Goal: Find specific page/section: Find specific page/section

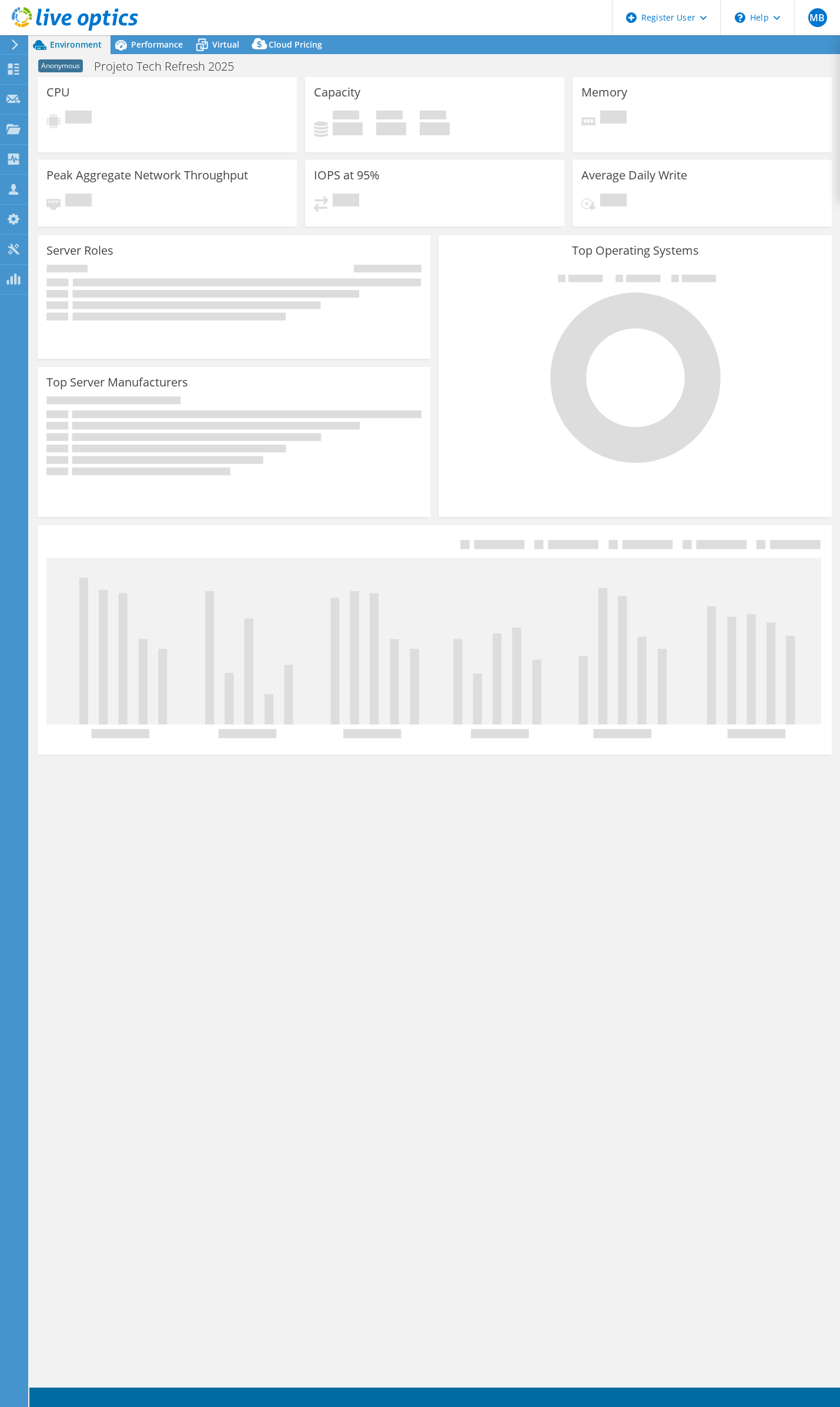
select select "USD"
select select "SouthAmerica"
select select "BRL"
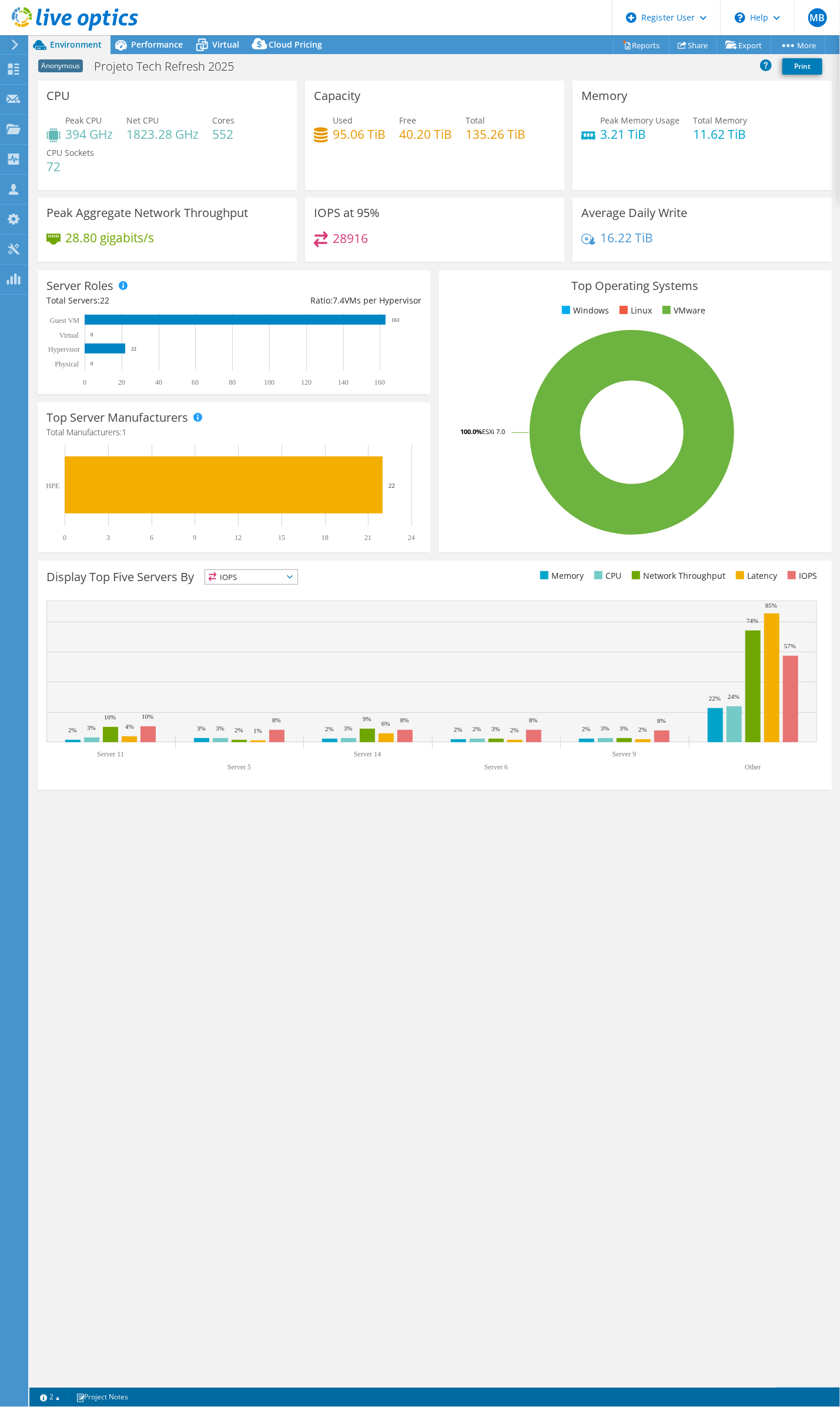
click at [10, 40] on icon at bounding box center [15, 44] width 9 height 10
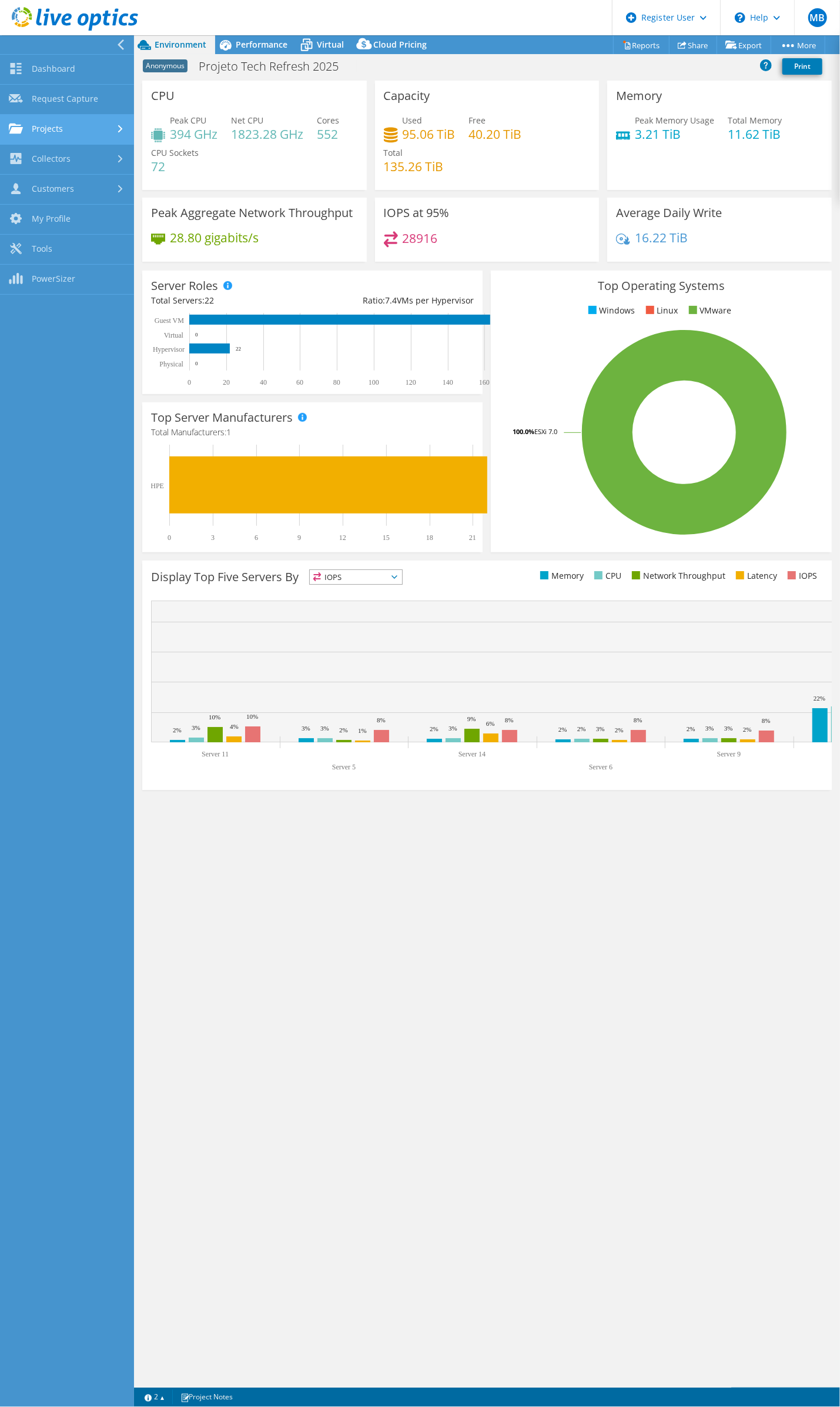
click at [111, 127] on link "Projects" at bounding box center [67, 130] width 134 height 30
click at [102, 165] on link "Search Projects" at bounding box center [67, 159] width 134 height 30
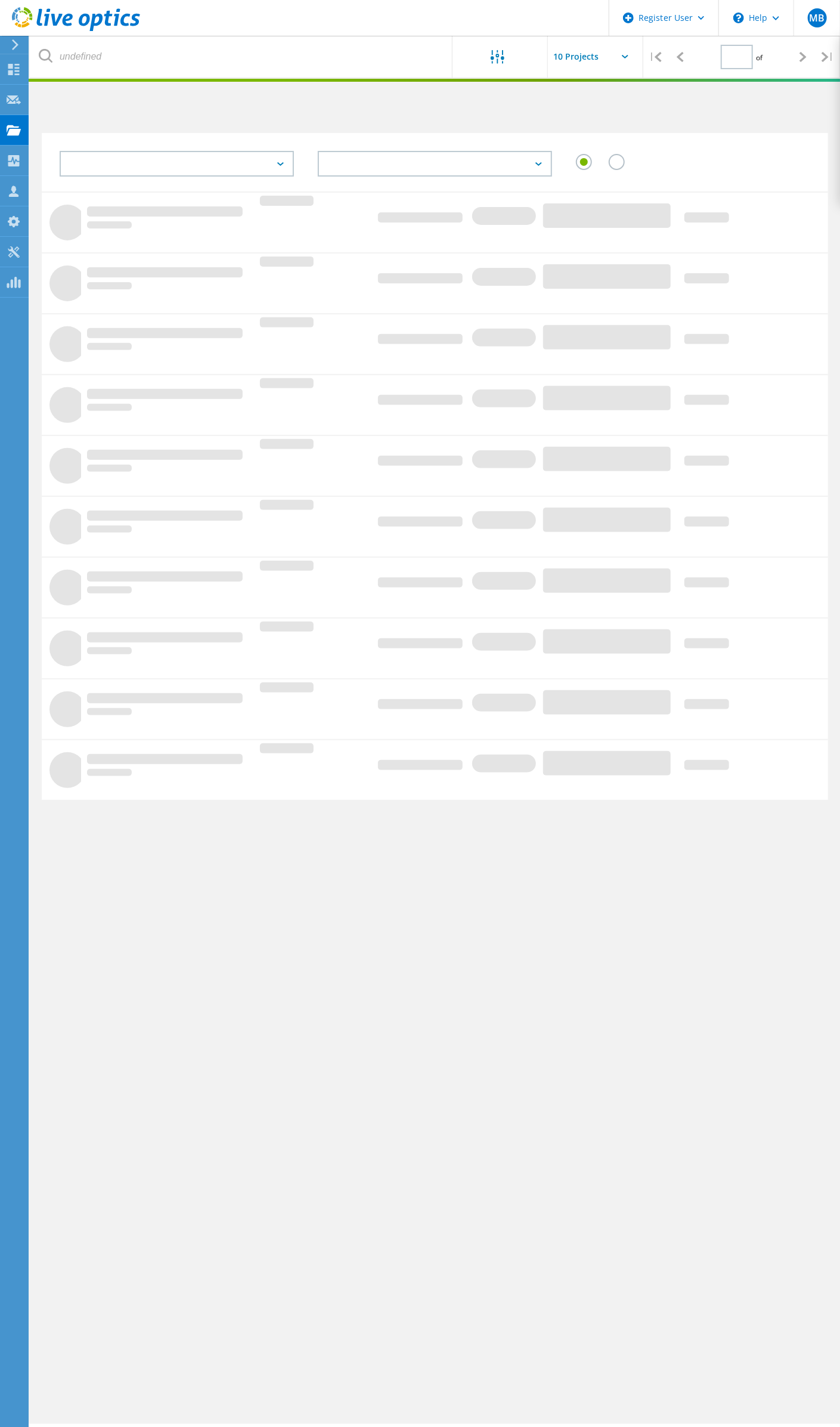
type input "1"
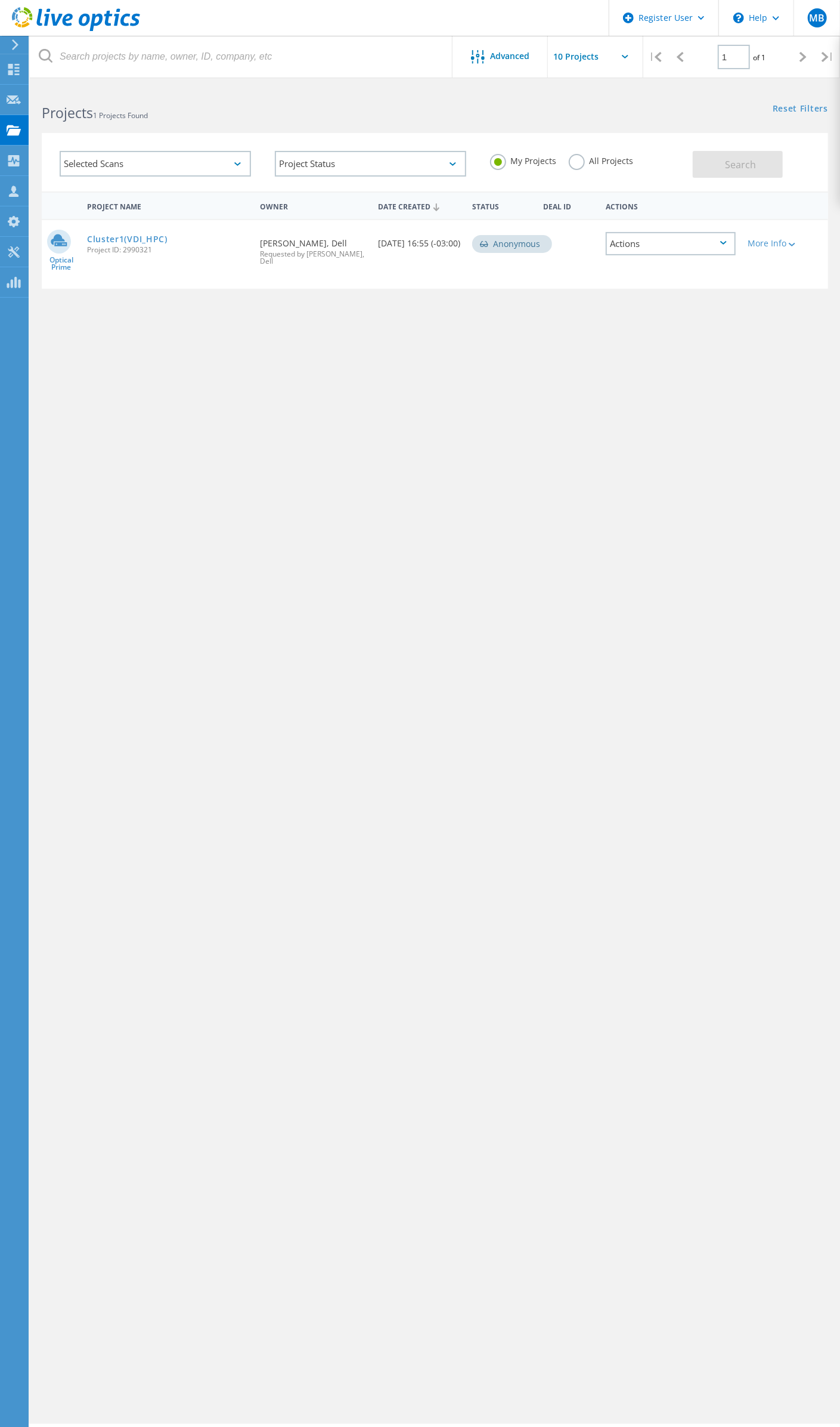
click at [575, 163] on label "All Projects" at bounding box center [601, 159] width 65 height 11
click at [0, 0] on input "All Projects" at bounding box center [0, 0] width 0 height 0
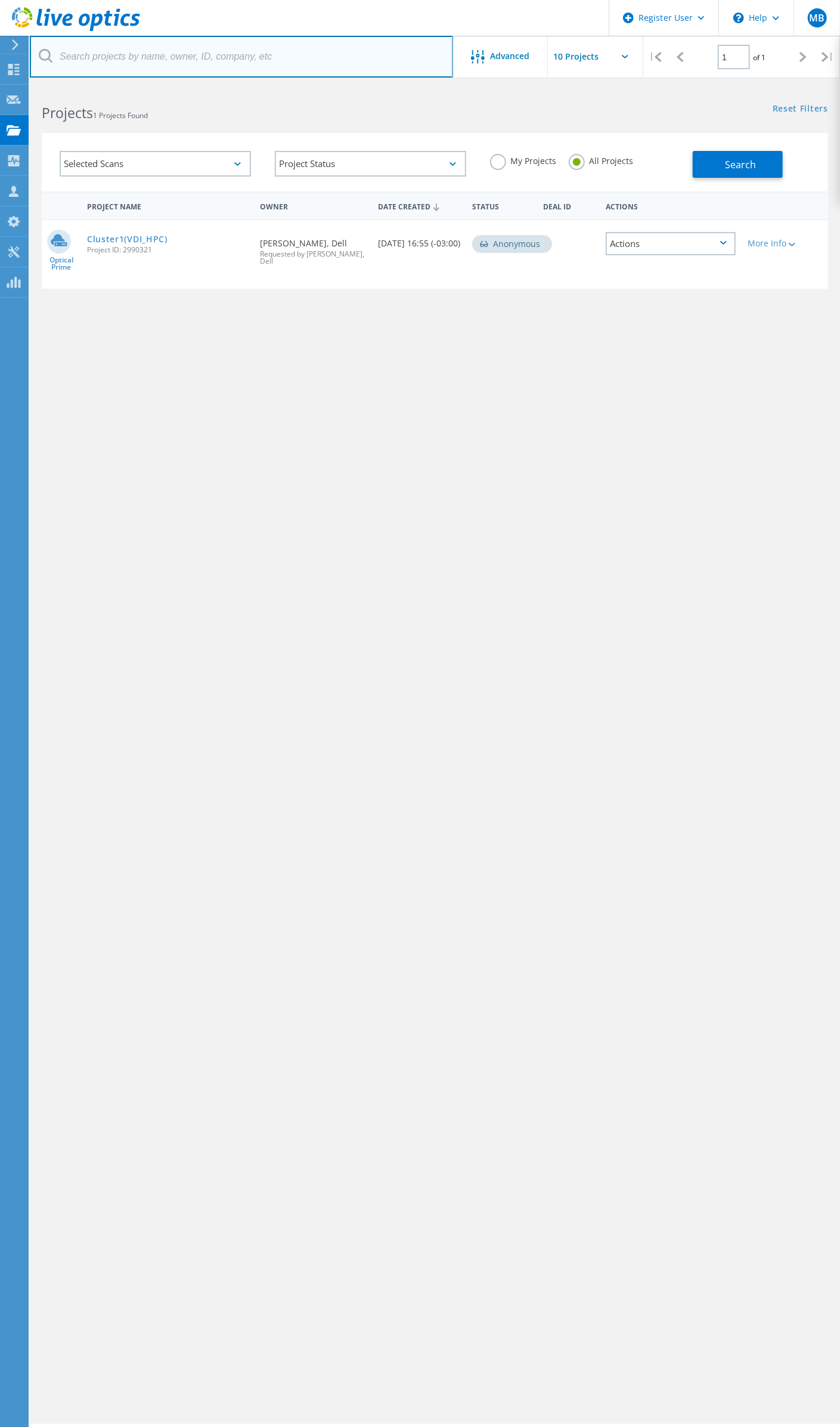
click at [139, 58] on input "text" at bounding box center [241, 57] width 424 height 42
type input "EDP"
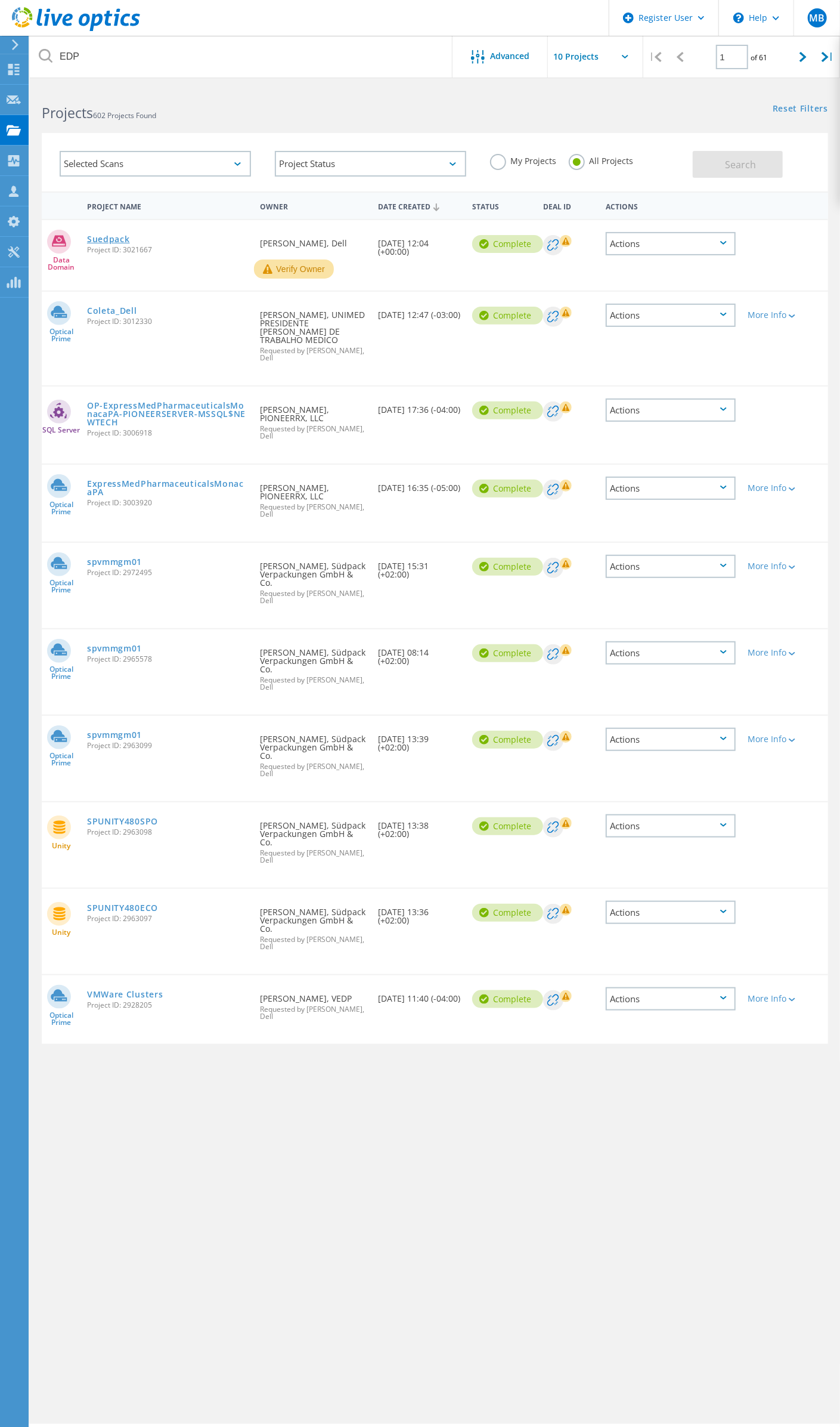
click at [130, 235] on link "Suedpack" at bounding box center [109, 239] width 43 height 8
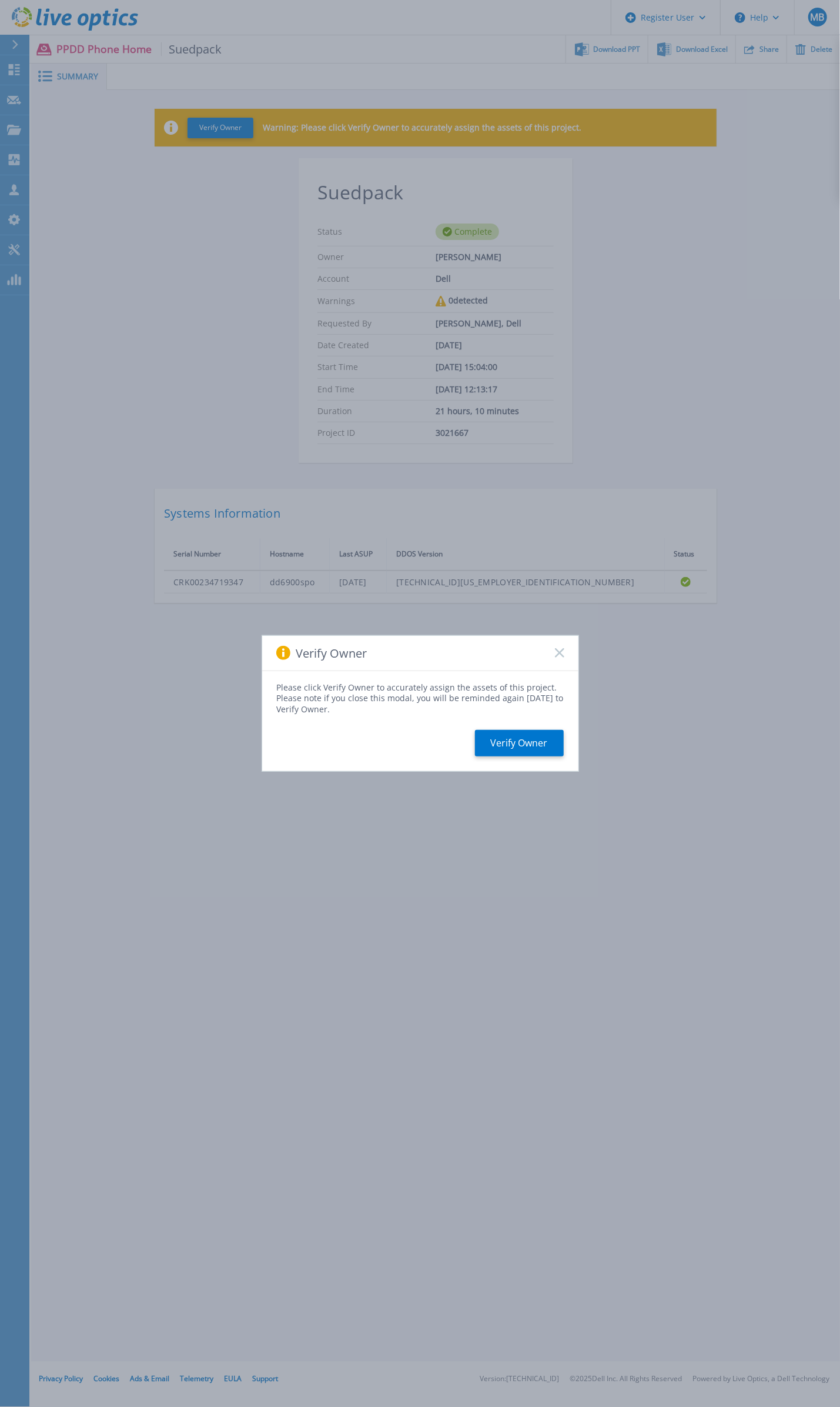
click at [528, 757] on div "Please click Verify Owner to accurately assign the assets of this project. Plea…" at bounding box center [420, 721] width 316 height 100
click at [527, 744] on button "Verify Owner" at bounding box center [519, 743] width 89 height 26
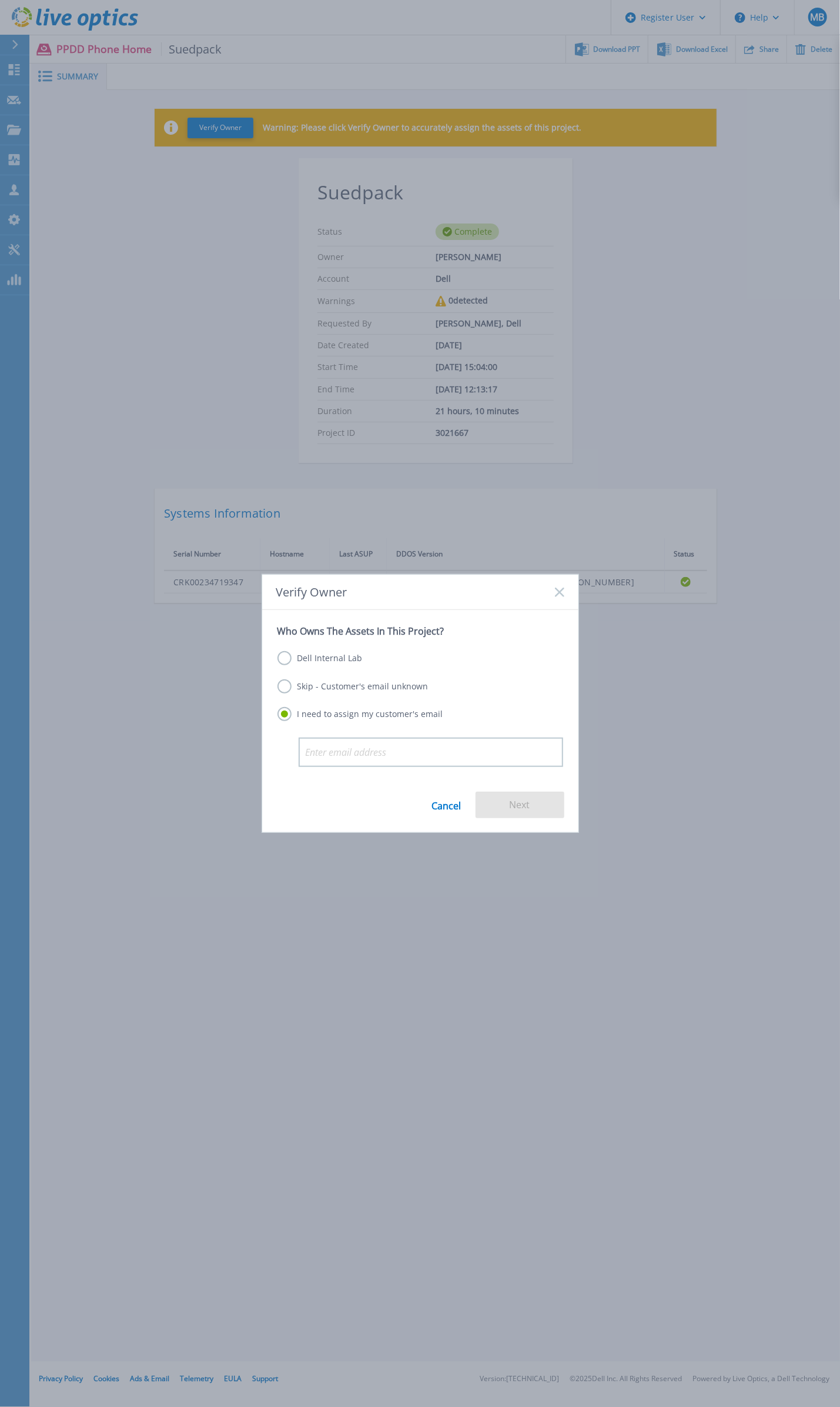
click at [454, 809] on link "Cancel" at bounding box center [447, 804] width 30 height 26
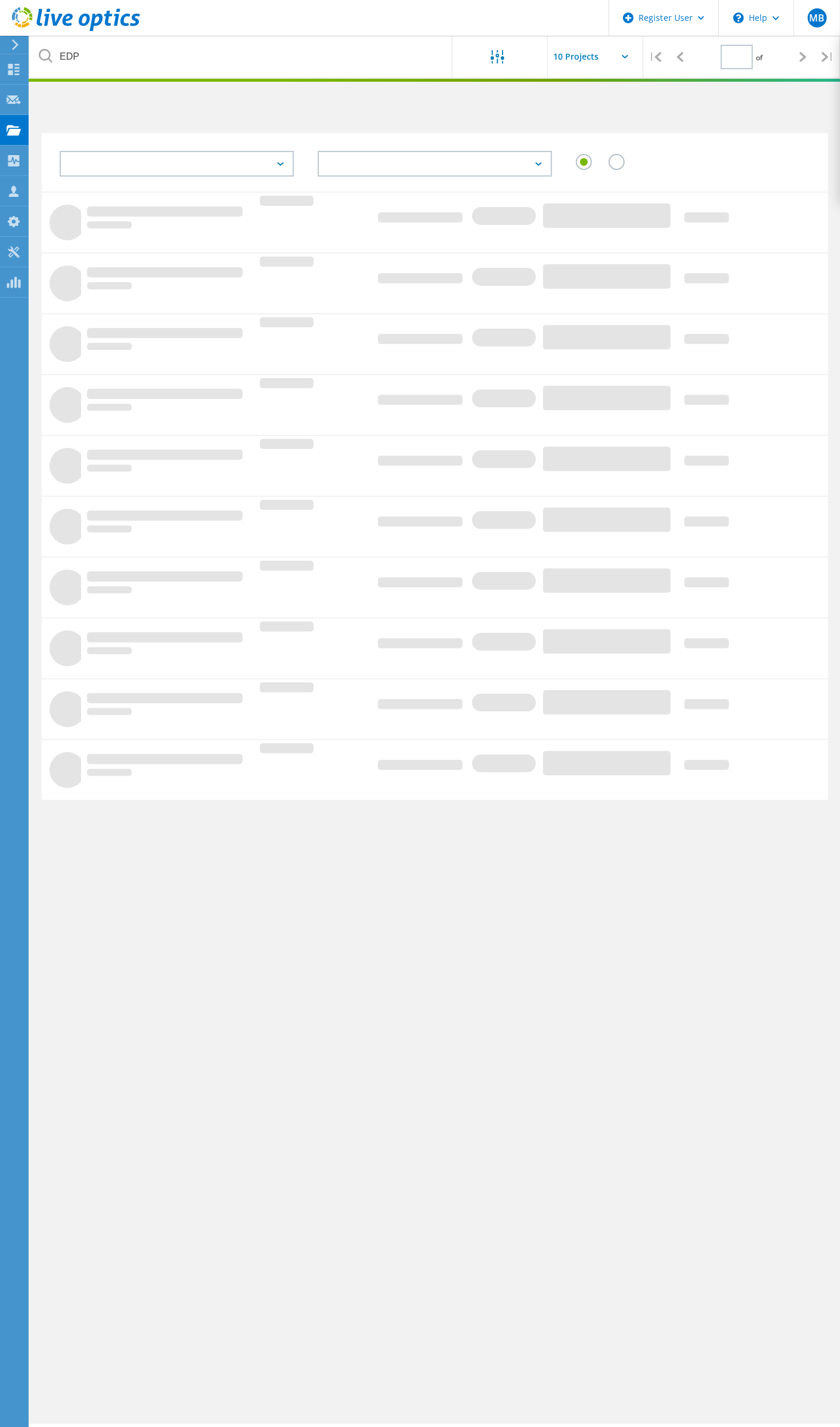
type input "1"
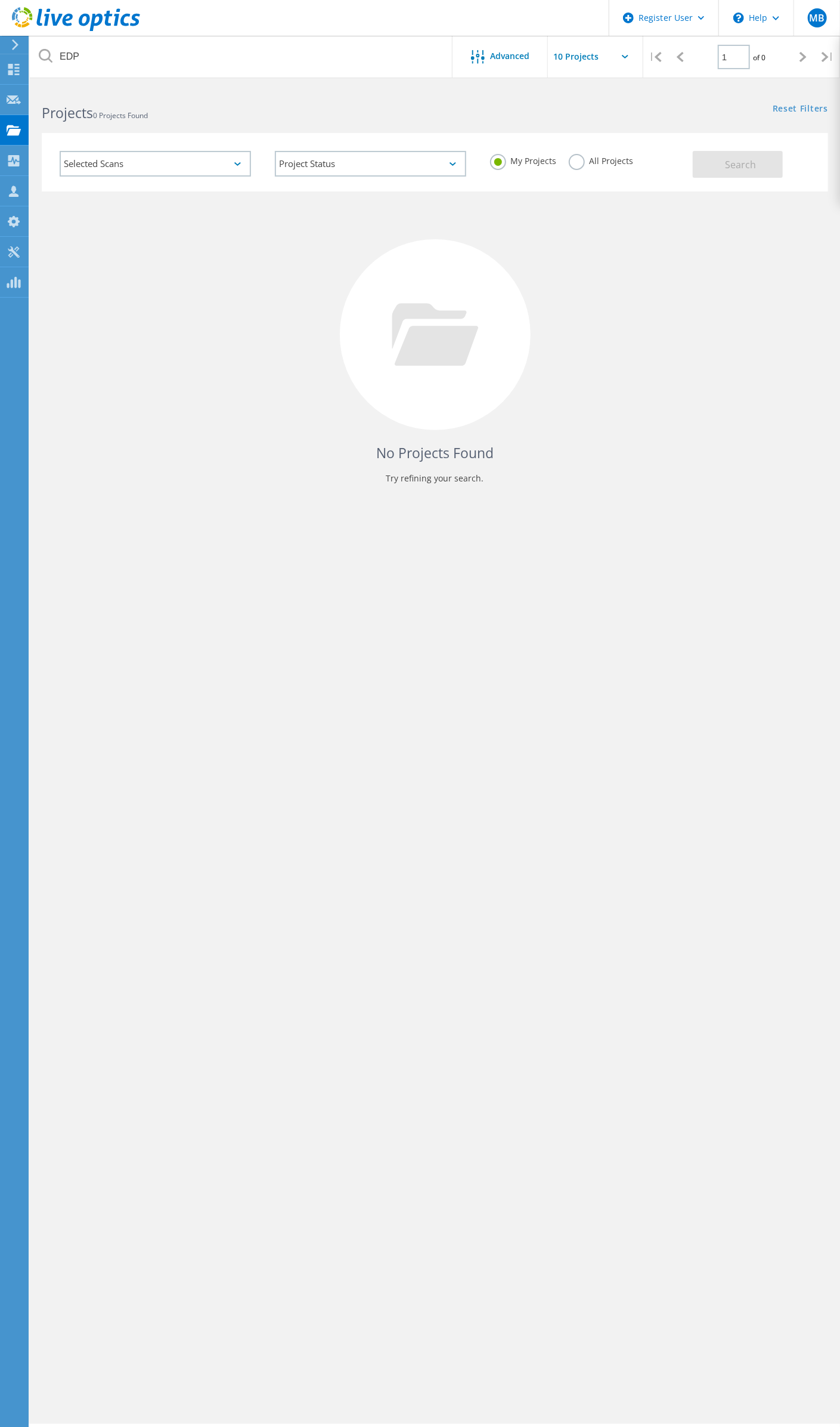
click at [575, 158] on label "All Projects" at bounding box center [601, 159] width 65 height 11
click at [0, 0] on input "All Projects" at bounding box center [0, 0] width 0 height 0
click at [724, 163] on button "Search" at bounding box center [738, 164] width 90 height 27
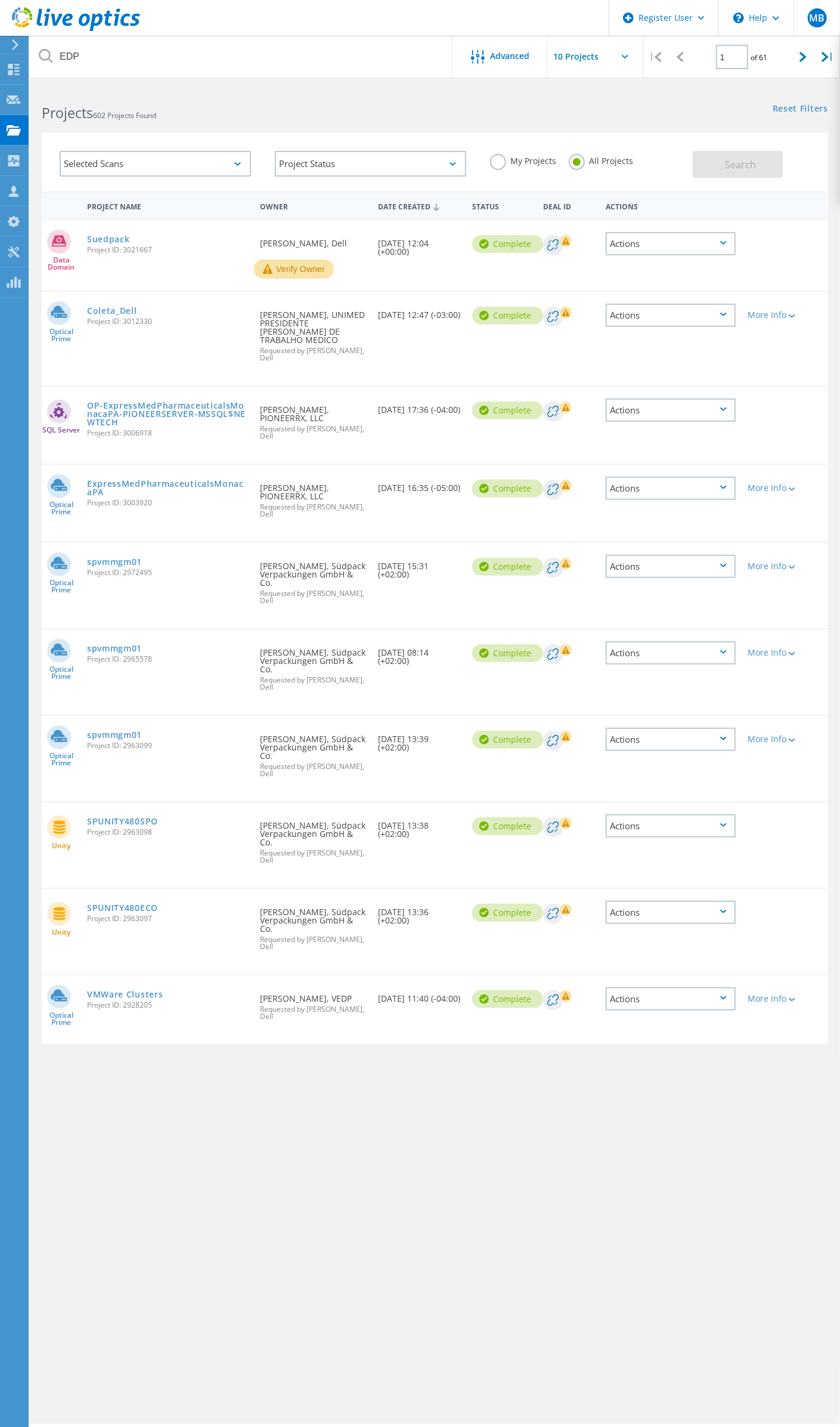
click at [572, 239] on rect at bounding box center [565, 241] width 12 height 12
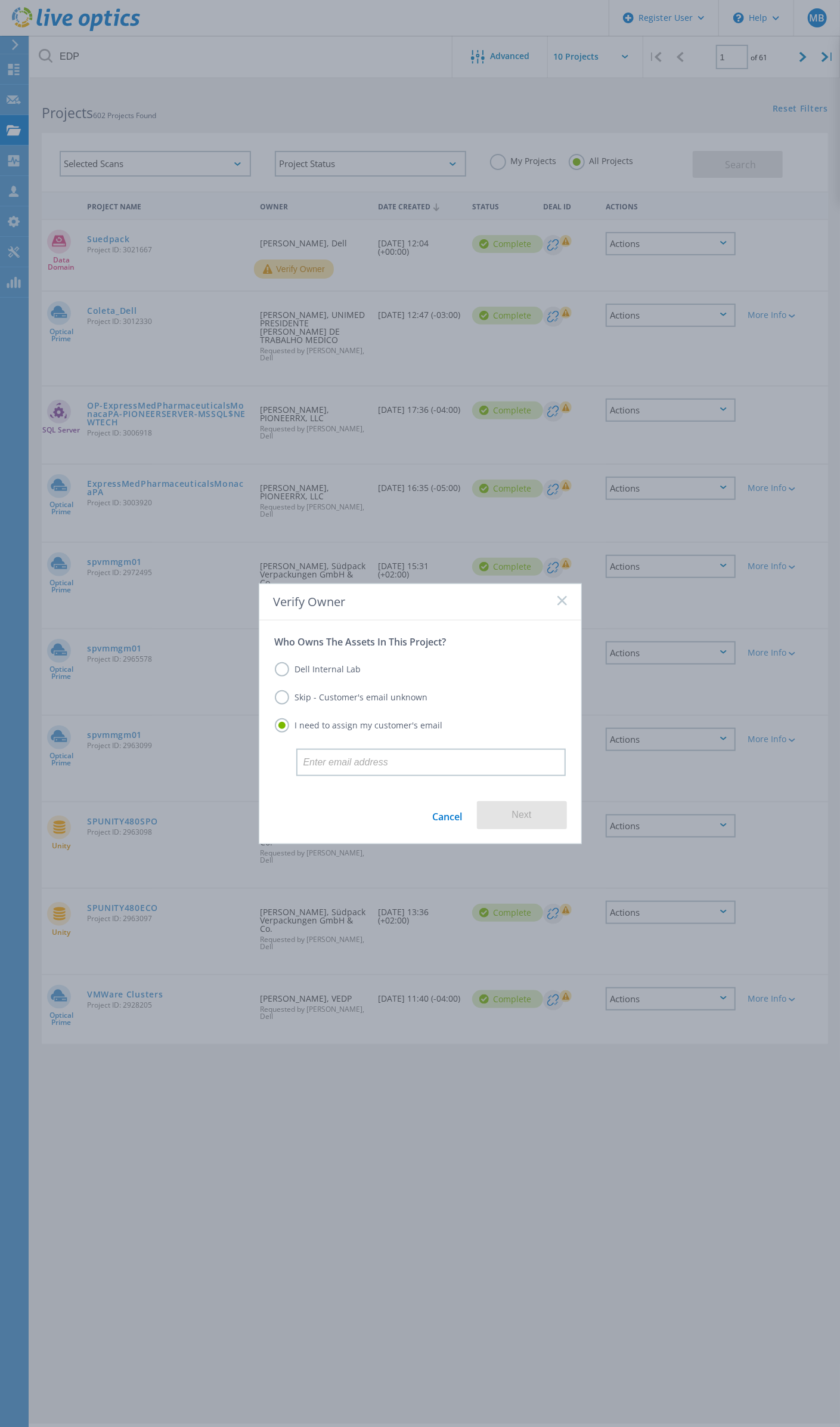
click at [562, 602] on icon at bounding box center [562, 600] width 10 height 10
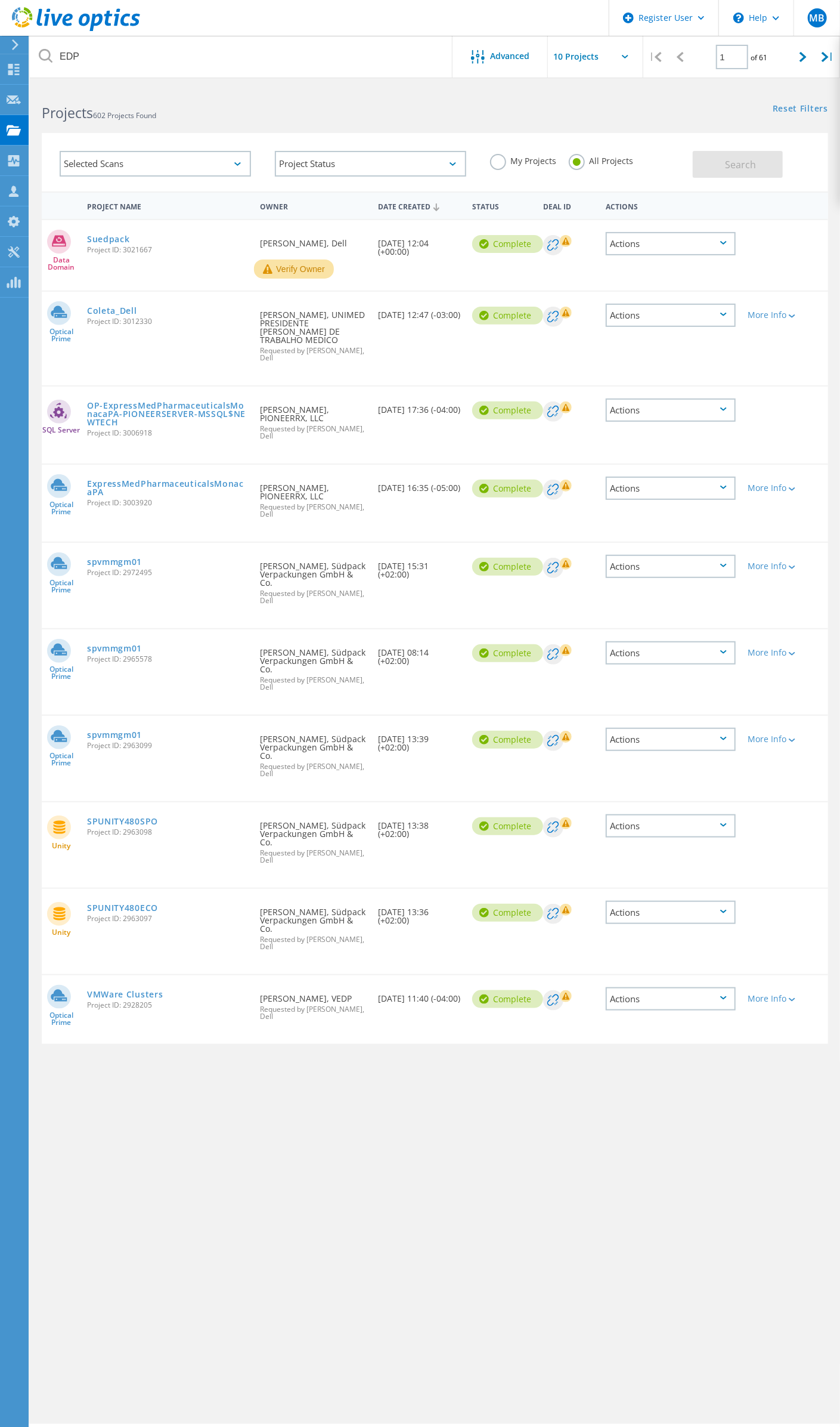
click at [735, 238] on div "Actions" at bounding box center [670, 243] width 129 height 23
click at [801, 235] on div at bounding box center [773, 236] width 63 height 31
click at [735, 238] on div "Actions" at bounding box center [670, 243] width 129 height 23
click at [795, 240] on div at bounding box center [773, 236] width 63 height 31
click at [798, 311] on div "More Info" at bounding box center [773, 314] width 51 height 8
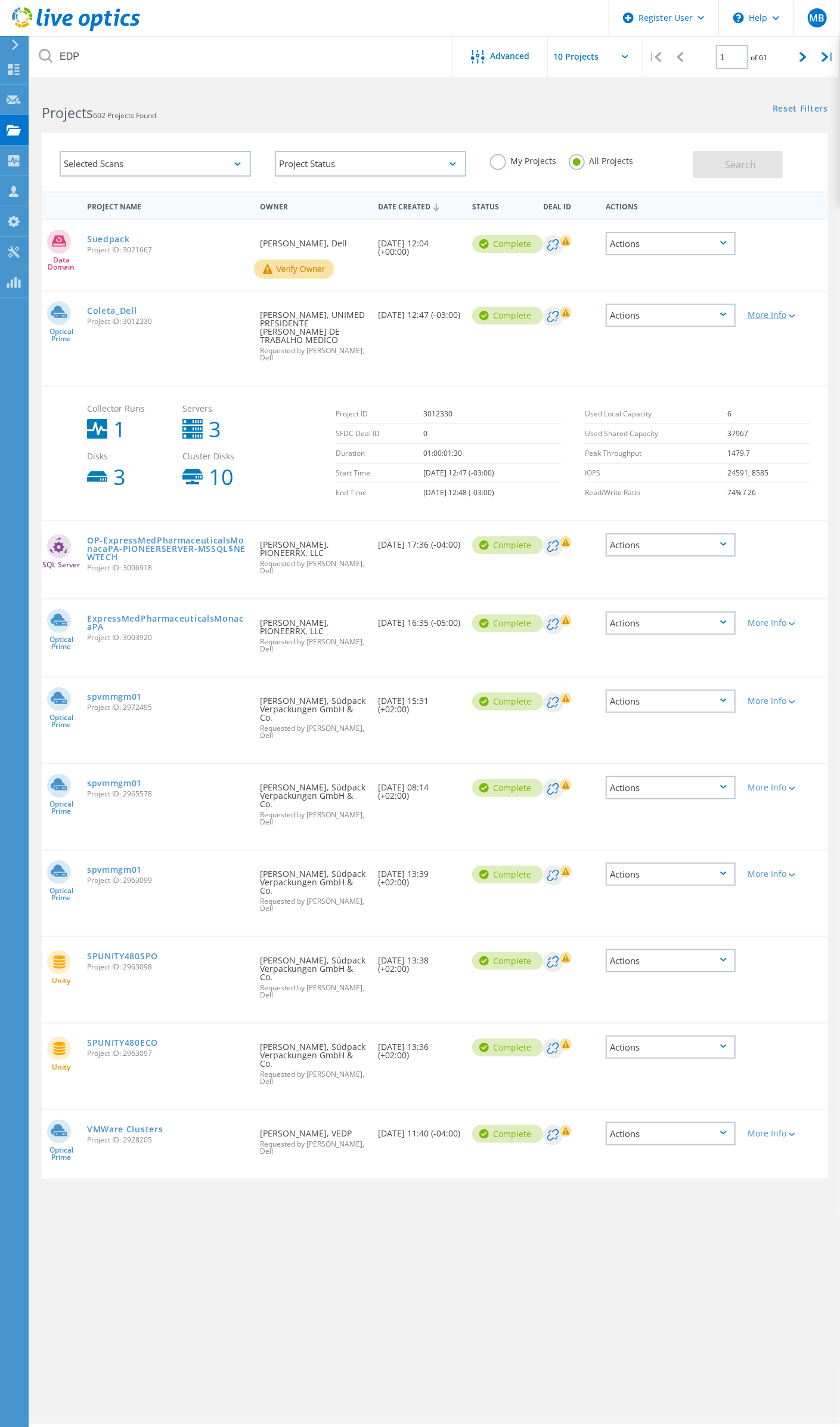
click at [799, 311] on div "More Info" at bounding box center [773, 314] width 51 height 8
